Goal: Use online tool/utility

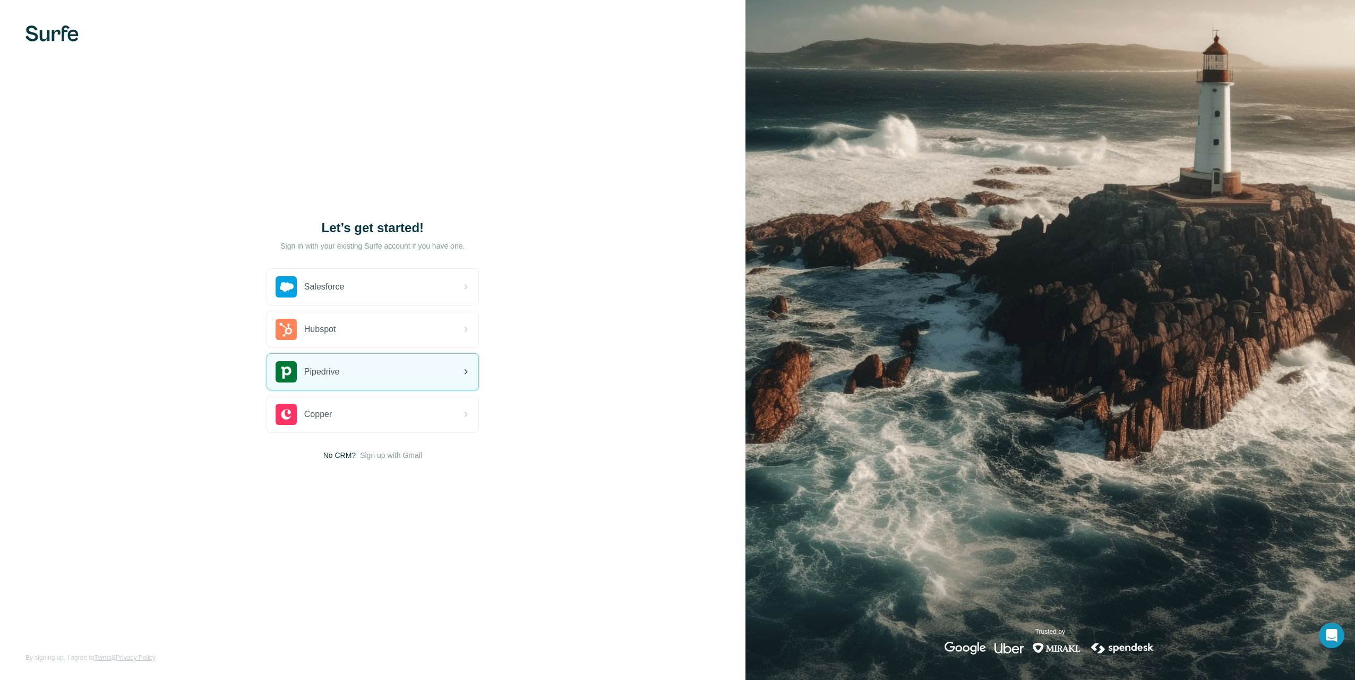
click at [397, 368] on div "Pipedrive" at bounding box center [372, 372] width 211 height 36
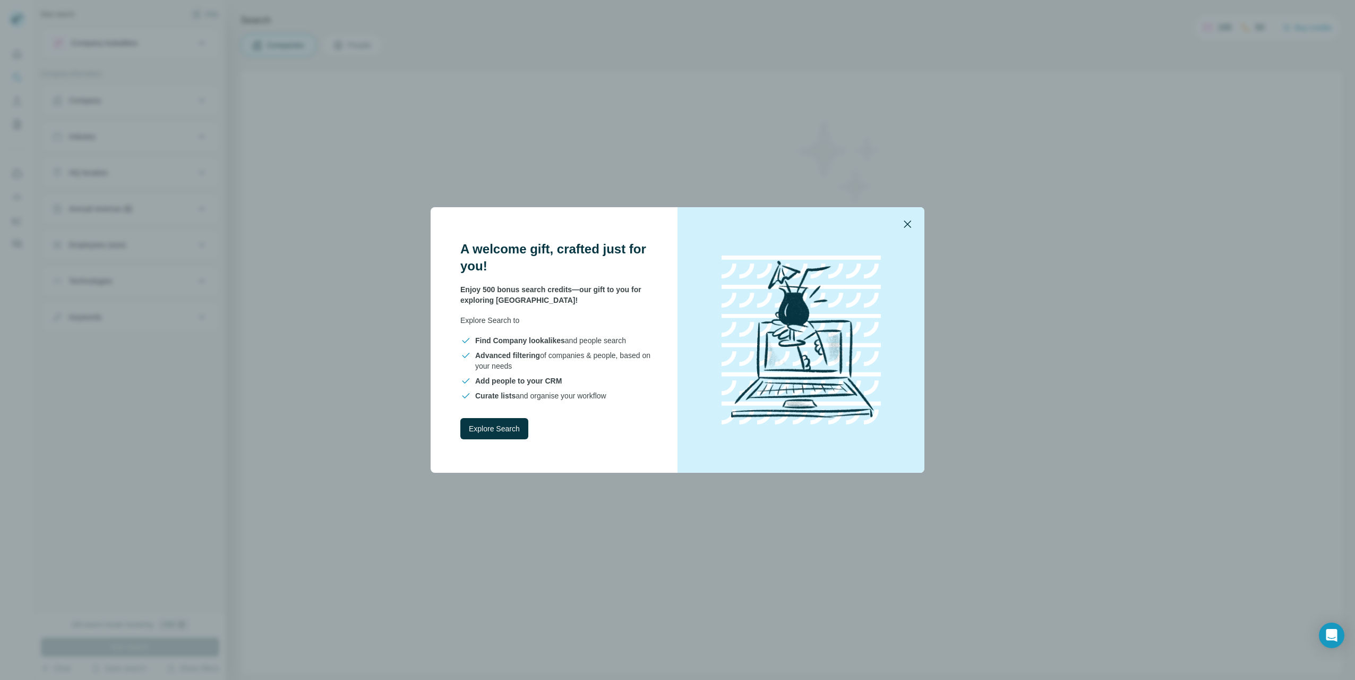
click at [911, 223] on icon "button" at bounding box center [907, 224] width 13 height 13
